Goal: Information Seeking & Learning: Learn about a topic

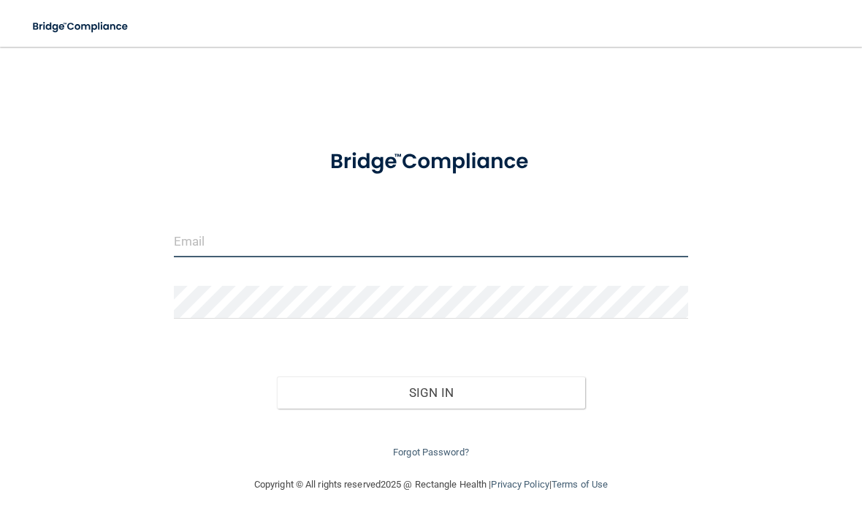
click at [311, 236] on input "email" at bounding box center [431, 240] width 514 height 33
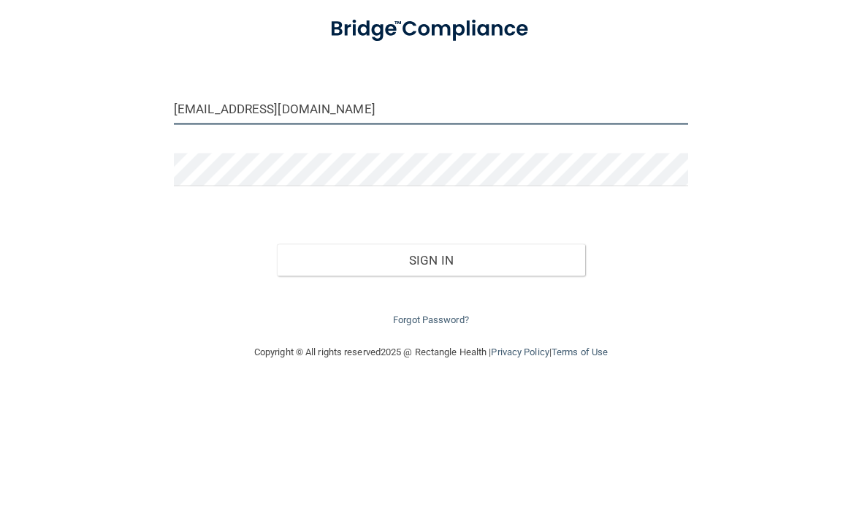
type input "[EMAIL_ADDRESS][DOMAIN_NAME]"
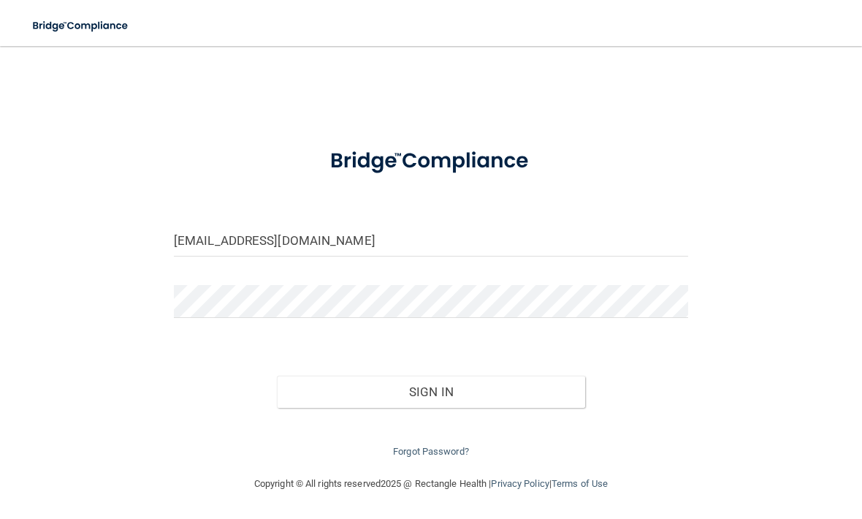
click at [460, 392] on button "Sign In" at bounding box center [431, 392] width 308 height 32
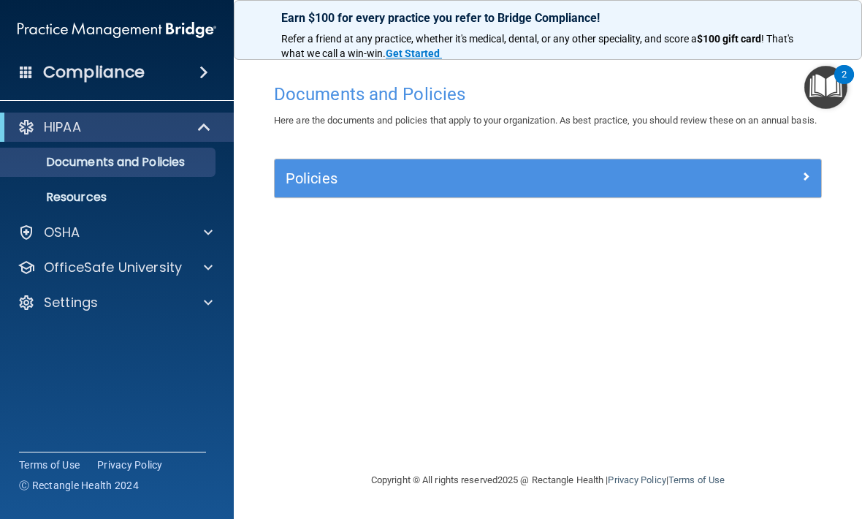
click at [212, 232] on span at bounding box center [208, 233] width 9 height 18
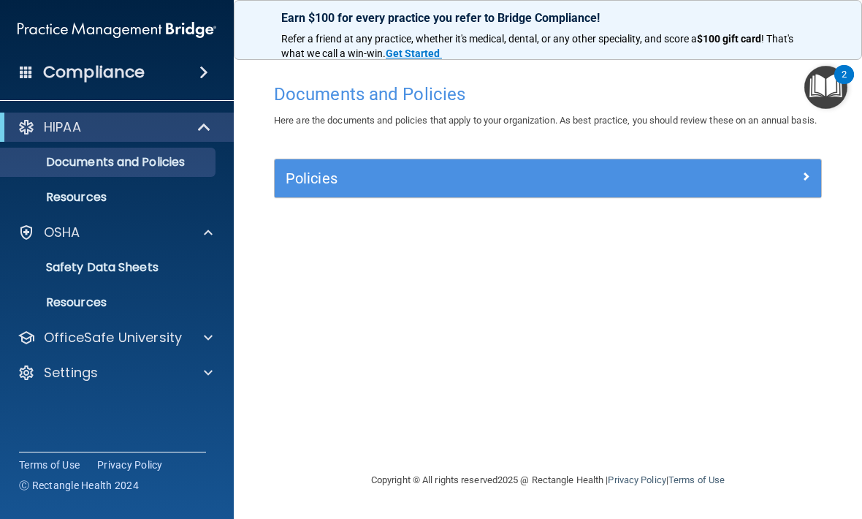
click at [95, 304] on p "Resources" at bounding box center [108, 302] width 199 height 15
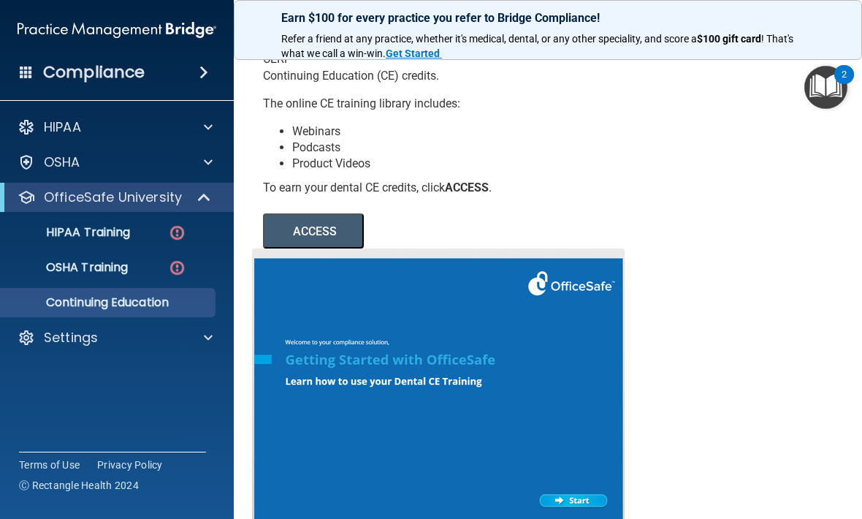
scroll to position [130, 0]
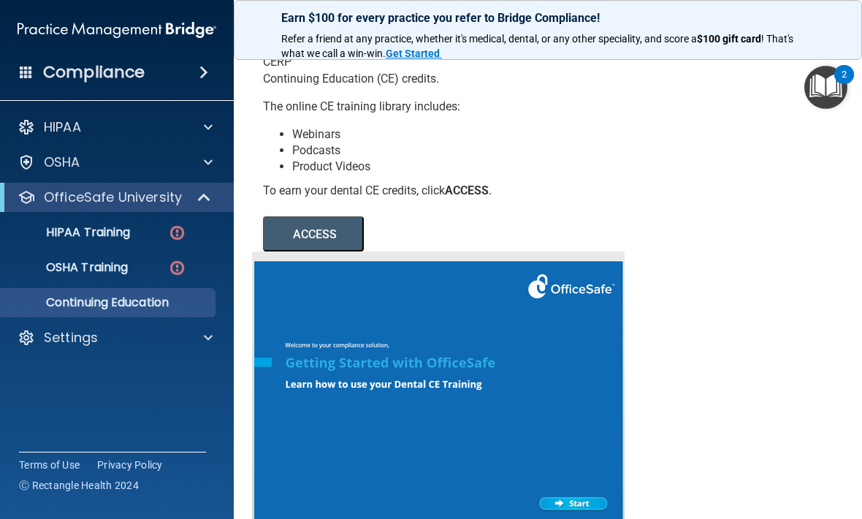
click at [121, 235] on p "HIPAA Training" at bounding box center [69, 232] width 121 height 15
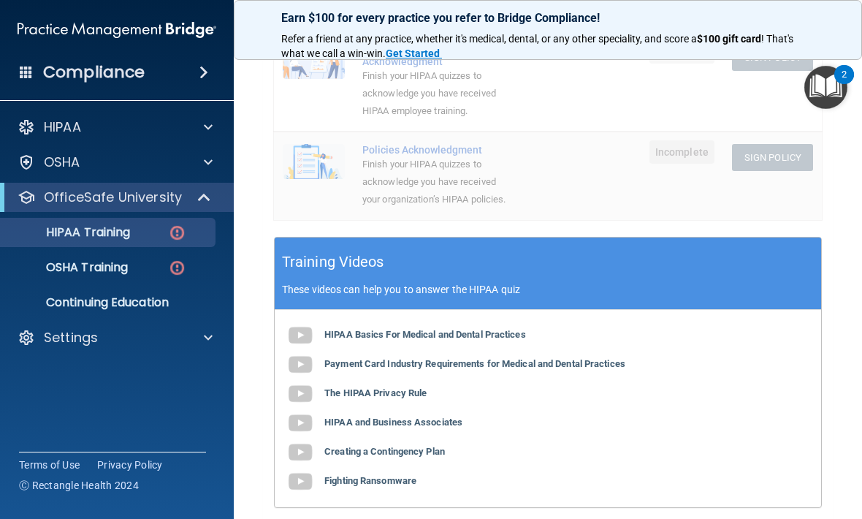
scroll to position [419, 0]
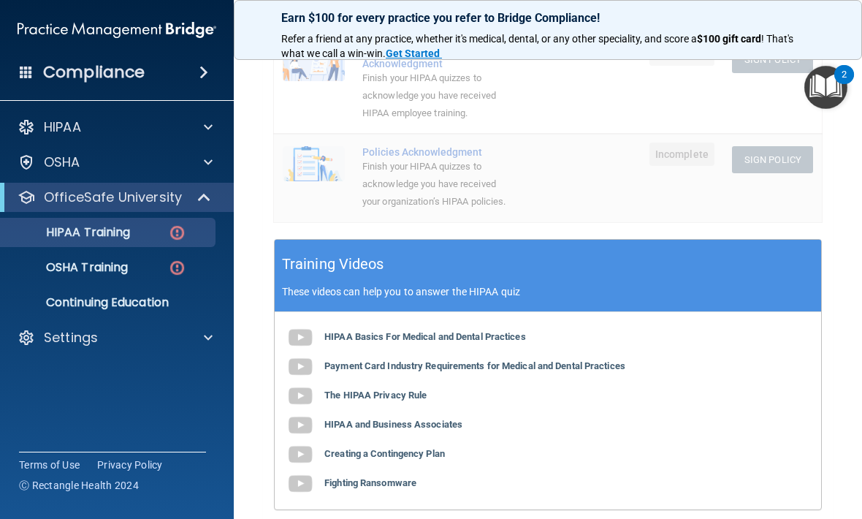
click at [176, 267] on img at bounding box center [177, 268] width 18 height 18
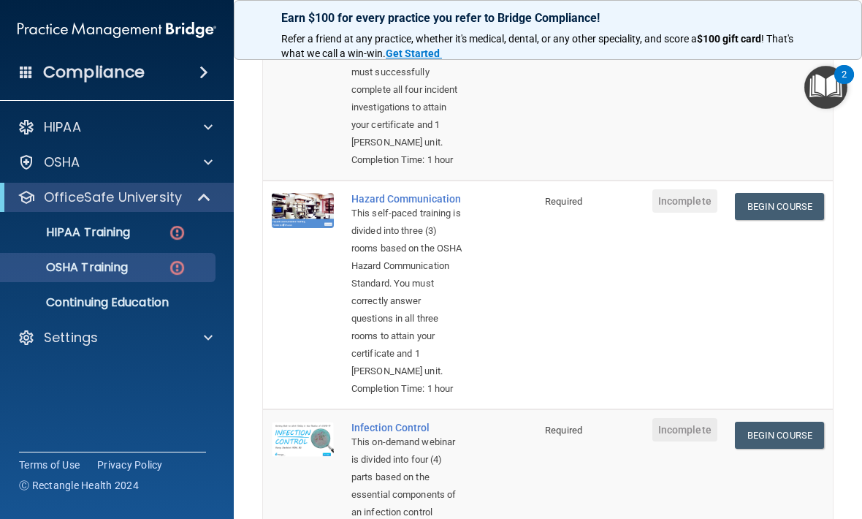
scroll to position [272, 0]
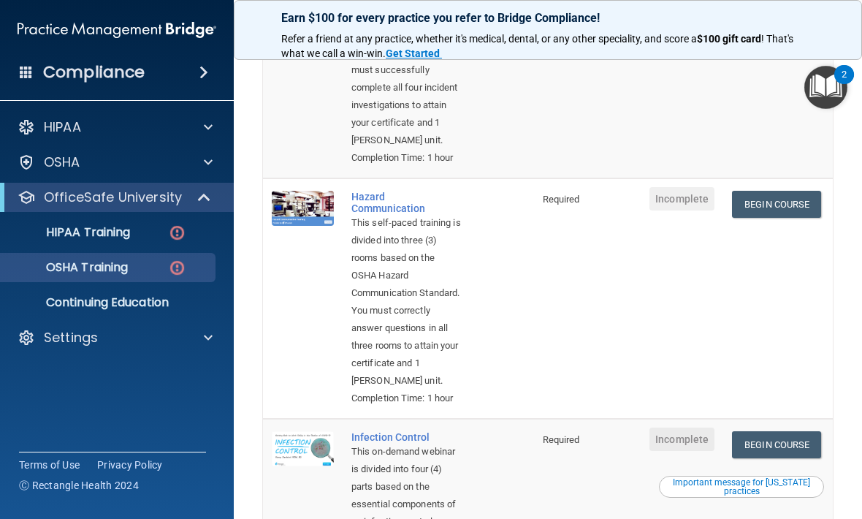
click at [790, 218] on link "Begin Course" at bounding box center [776, 204] width 89 height 27
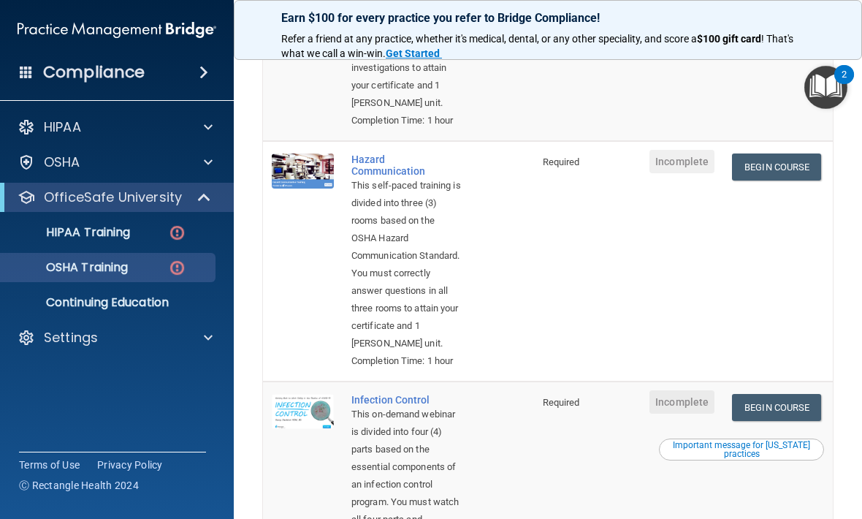
scroll to position [314, 0]
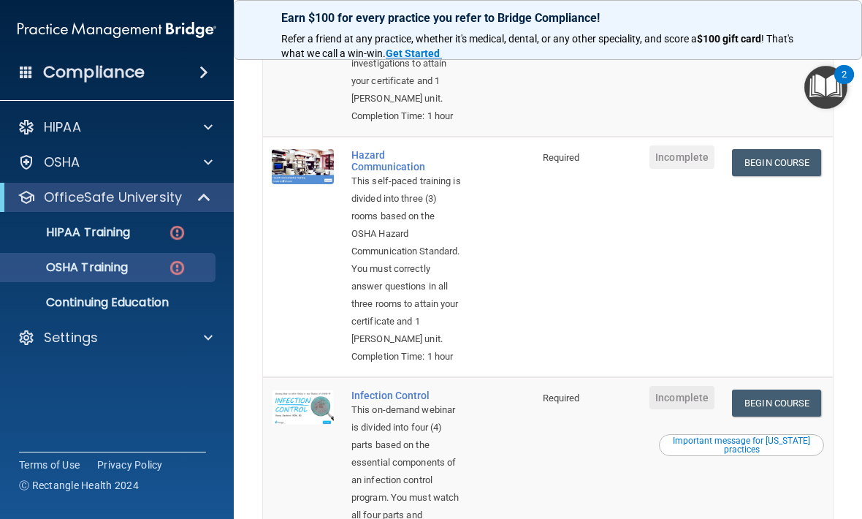
click at [786, 176] on link "Begin Course" at bounding box center [776, 162] width 89 height 27
click at [172, 394] on div "Compliance HIPAA Documents and Policies Report an Incident Business Associates …" at bounding box center [117, 259] width 234 height 519
click at [206, 335] on span at bounding box center [208, 338] width 9 height 18
click at [82, 407] on p "Sign Out" at bounding box center [108, 407] width 199 height 15
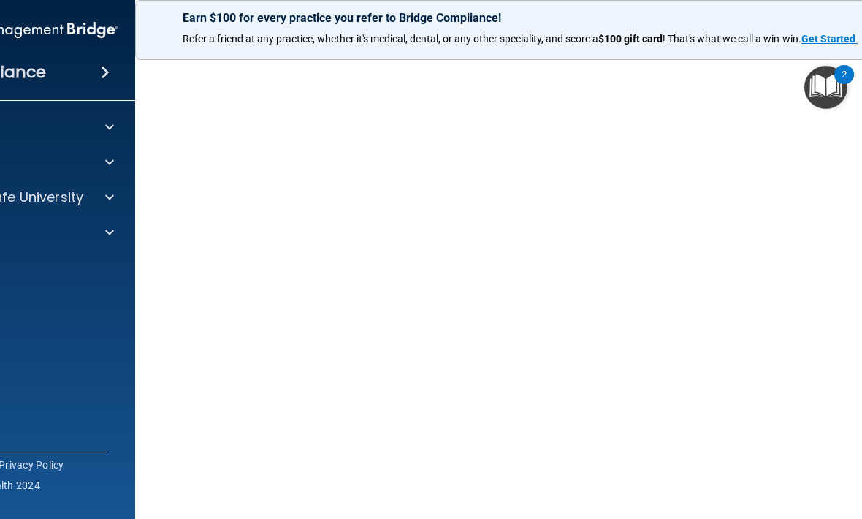
scroll to position [91, 0]
click at [827, 91] on img "Open Resource Center, 2 new notifications" at bounding box center [825, 87] width 43 height 43
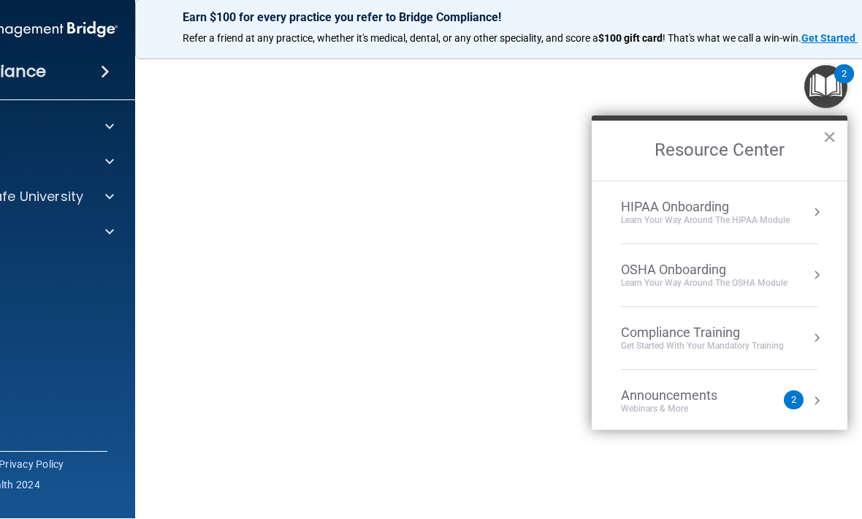
click at [830, 144] on button "×" at bounding box center [829, 137] width 14 height 23
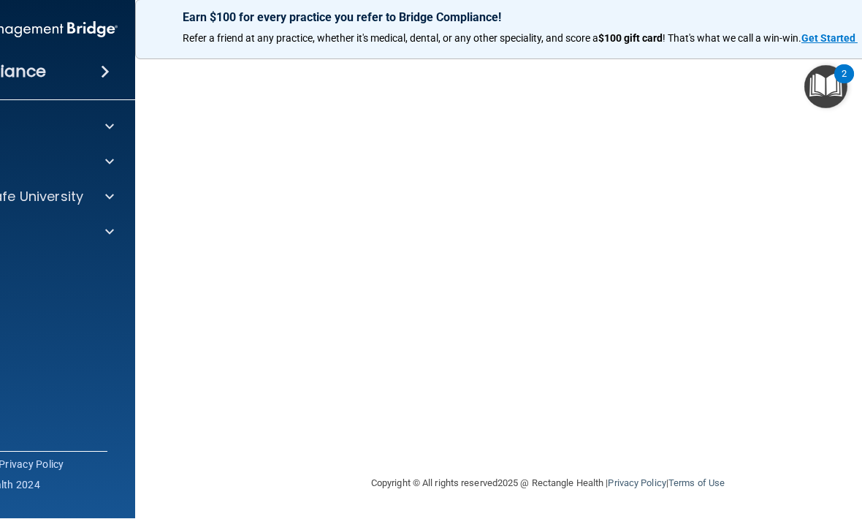
scroll to position [139, 0]
click at [61, 286] on accordion "HIPAA Documents and Policies Report an Incident Business Associates Emergency P…" at bounding box center [18, 218] width 234 height 223
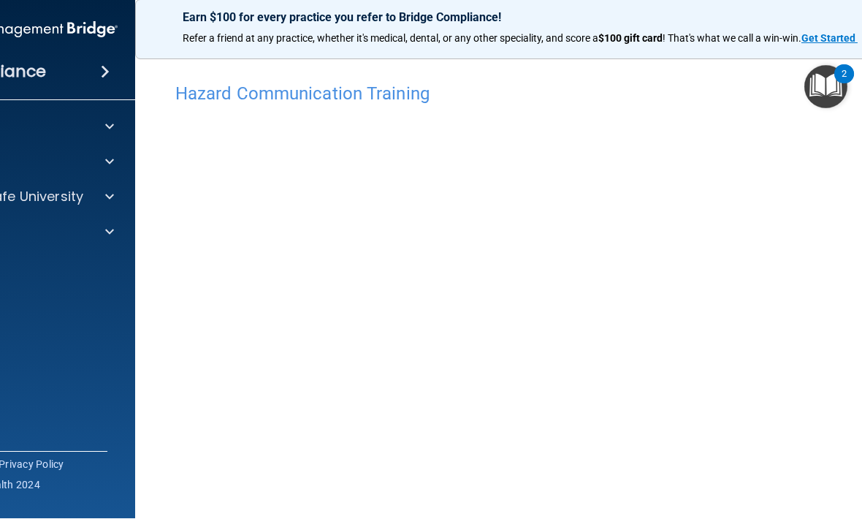
scroll to position [0, 0]
click at [850, 76] on div "2" at bounding box center [844, 74] width 20 height 19
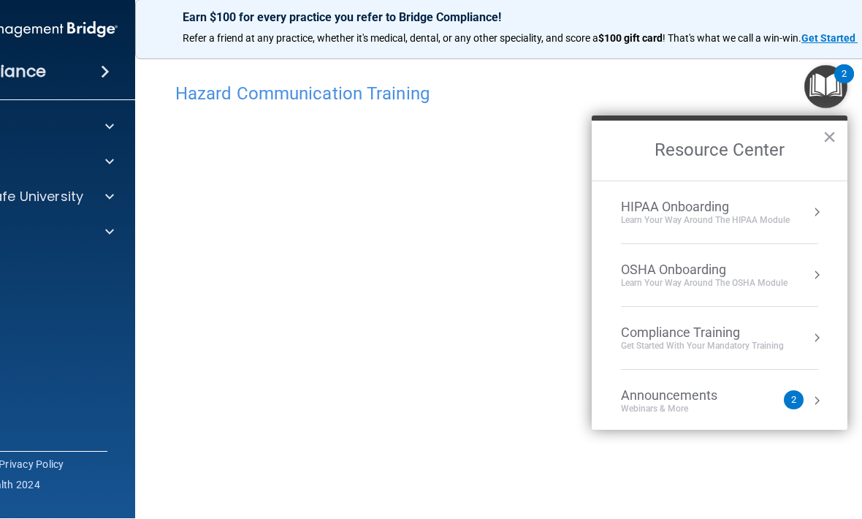
click at [801, 402] on div "2" at bounding box center [794, 400] width 20 height 19
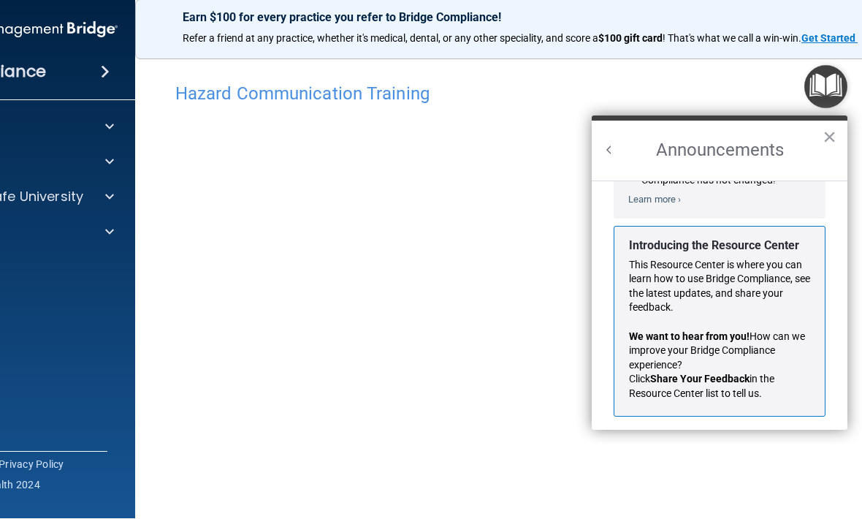
scroll to position [216, 0]
click at [832, 140] on button "×" at bounding box center [829, 137] width 14 height 23
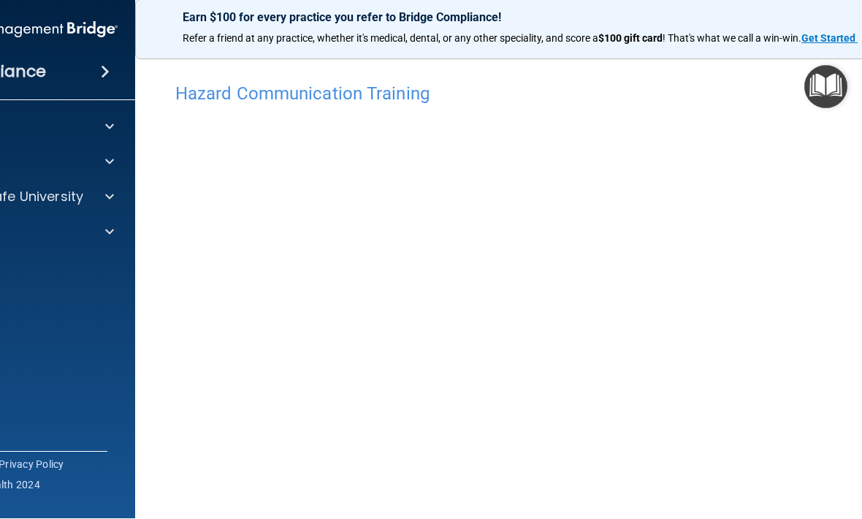
click at [235, 26] on div "Earn $100 for every practice you refer to Bridge Compliance! Refer a friend at …" at bounding box center [547, 30] width 825 height 60
click at [54, 300] on accordion "HIPAA Documents and Policies Report an Incident Business Associates Emergency P…" at bounding box center [18, 218] width 234 height 223
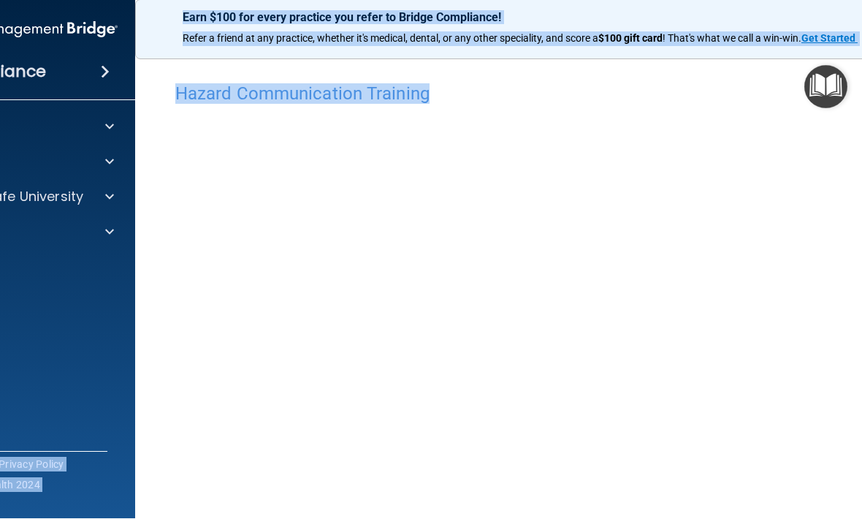
click at [121, 289] on accordion "HIPAA Documents and Policies Report an Incident Business Associates Emergency P…" at bounding box center [18, 218] width 234 height 223
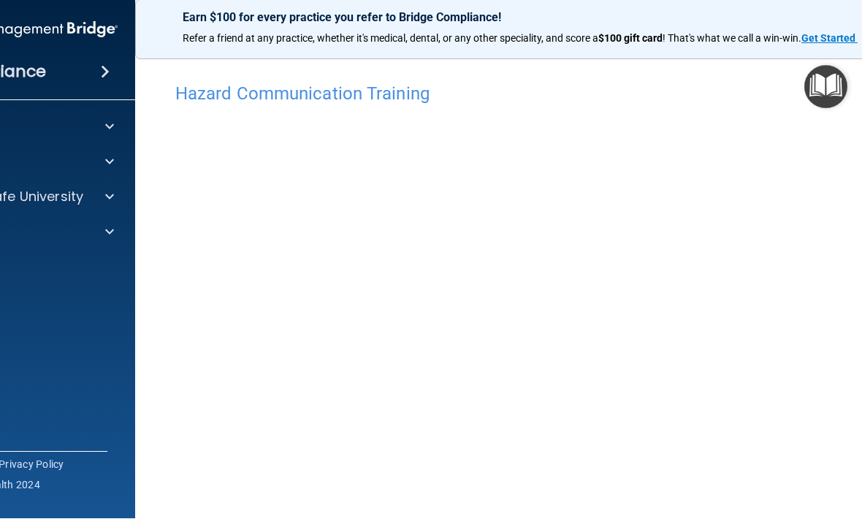
click at [425, 91] on h4 "Hazard Communication Training" at bounding box center [547, 94] width 745 height 19
click at [835, 93] on img "Open Resource Center" at bounding box center [825, 87] width 43 height 43
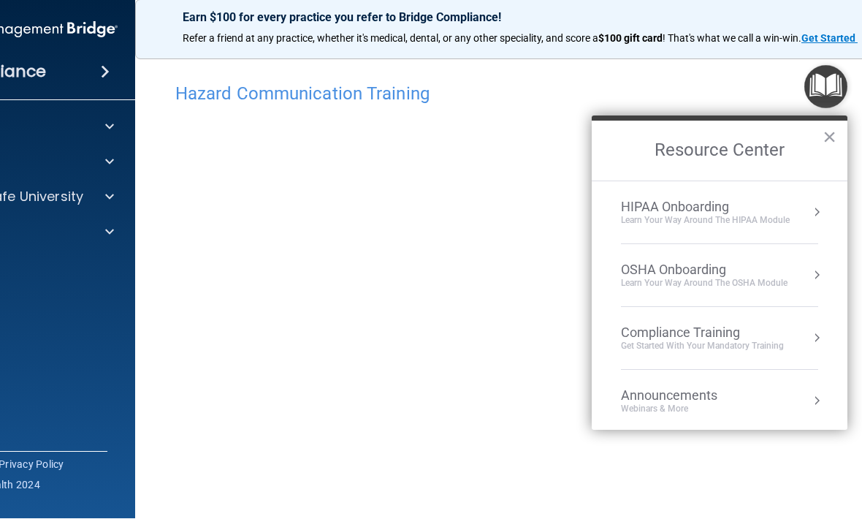
click at [754, 215] on div "Learn Your Way around the HIPAA module" at bounding box center [705, 221] width 169 height 12
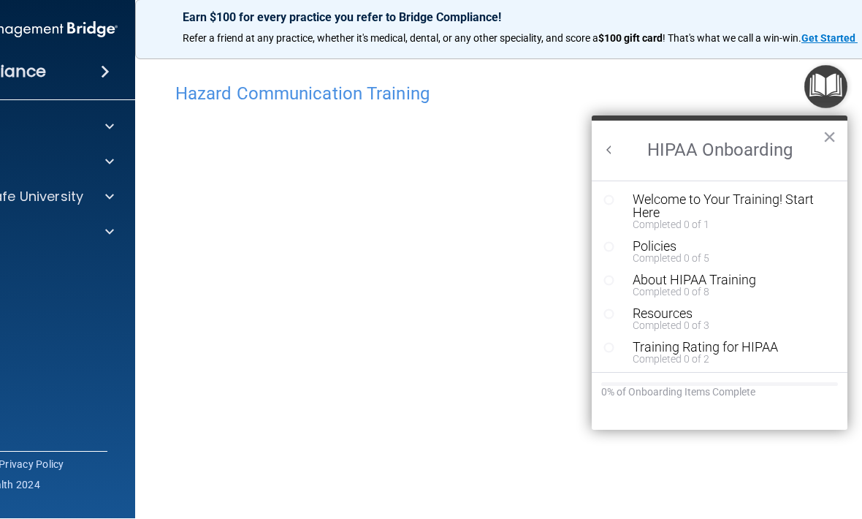
scroll to position [0, 0]
click at [834, 137] on button "×" at bounding box center [829, 137] width 14 height 23
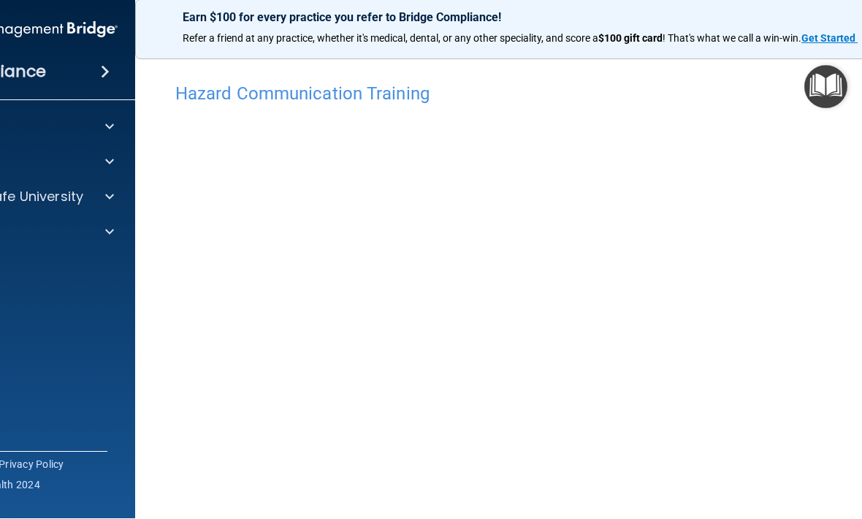
click at [65, 344] on div "Compliance HIPAA Documents and Policies Report an Incident Business Associates …" at bounding box center [18, 259] width 234 height 519
click at [81, 351] on div "Compliance HIPAA Documents and Policies Report an Incident Business Associates …" at bounding box center [18, 259] width 234 height 519
